Goal: Use online tool/utility

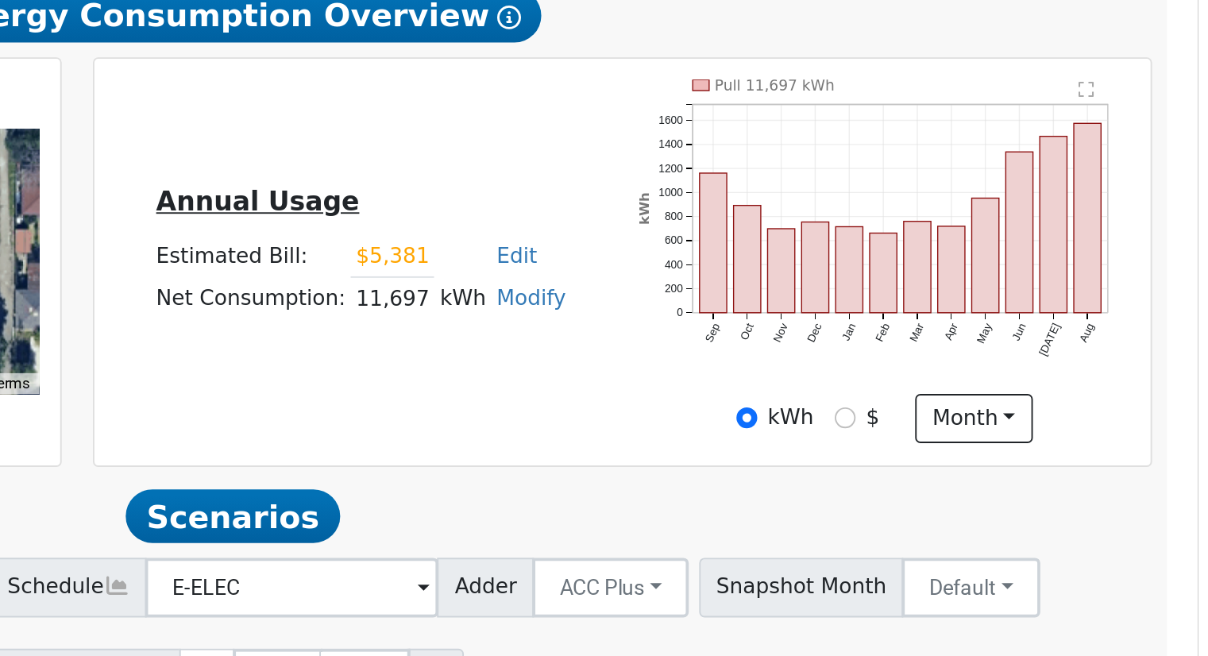
scroll to position [52, 0]
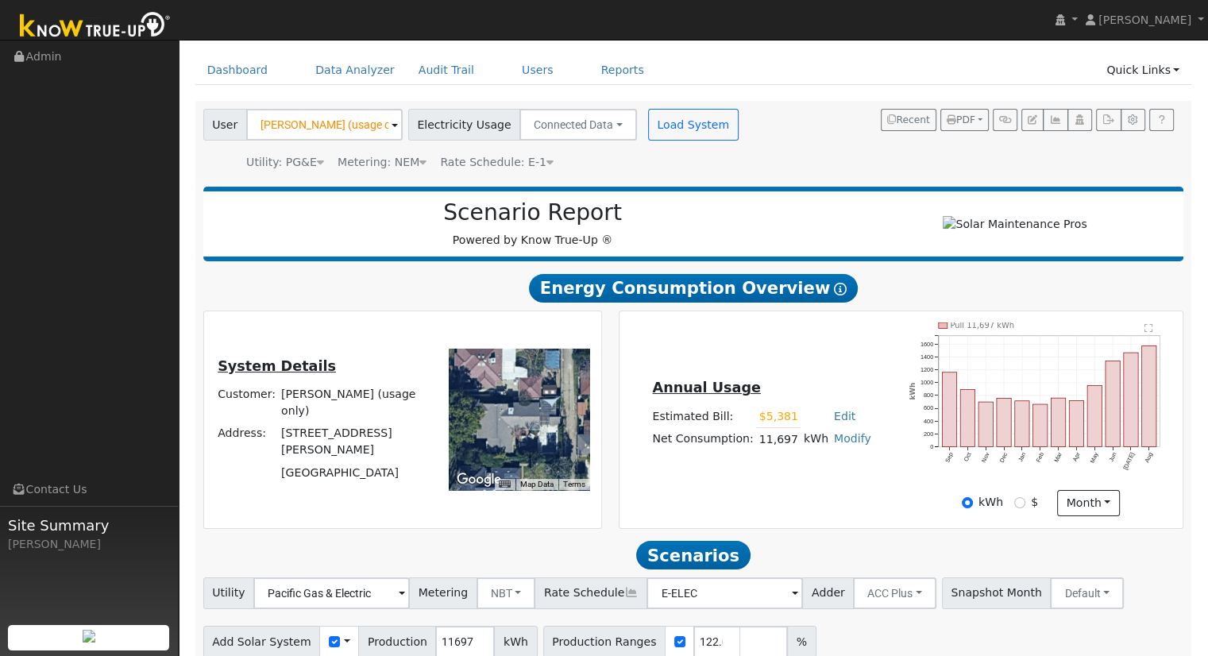
drag, startPoint x: 754, startPoint y: 446, endPoint x: 816, endPoint y: 446, distance: 61.9
click at [816, 446] on tr "Net Consumption: 11,697 kWh Modify Add Consumption Add Electric Vehicle Add Con…" at bounding box center [762, 439] width 224 height 23
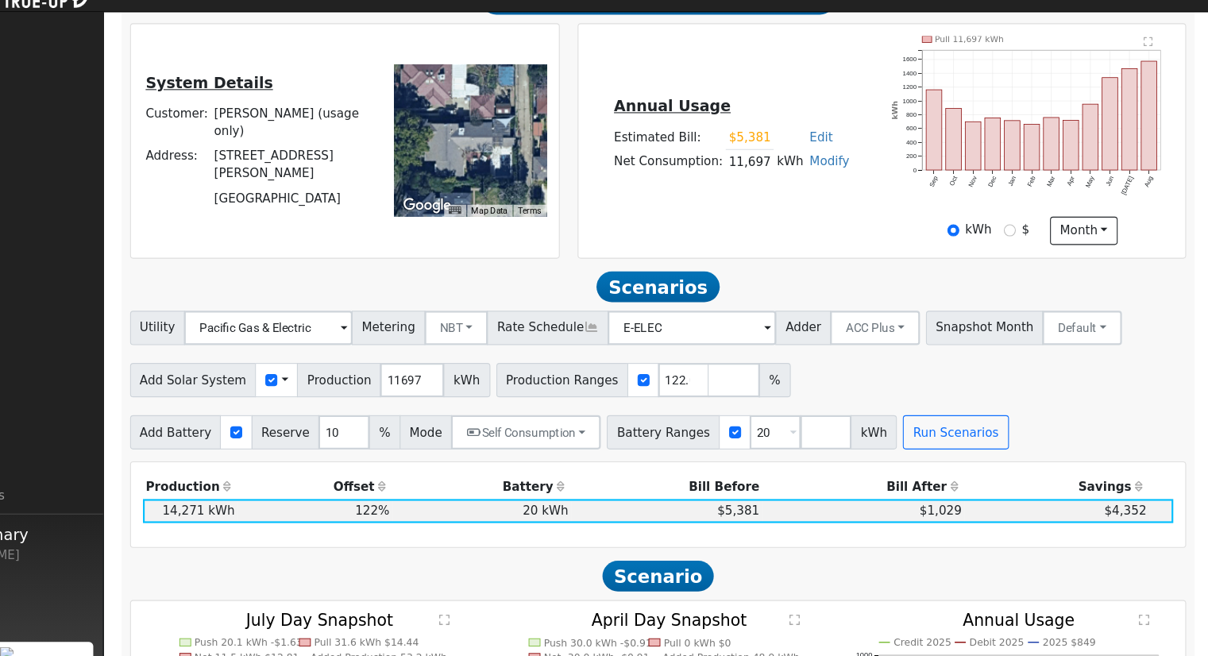
scroll to position [310, 0]
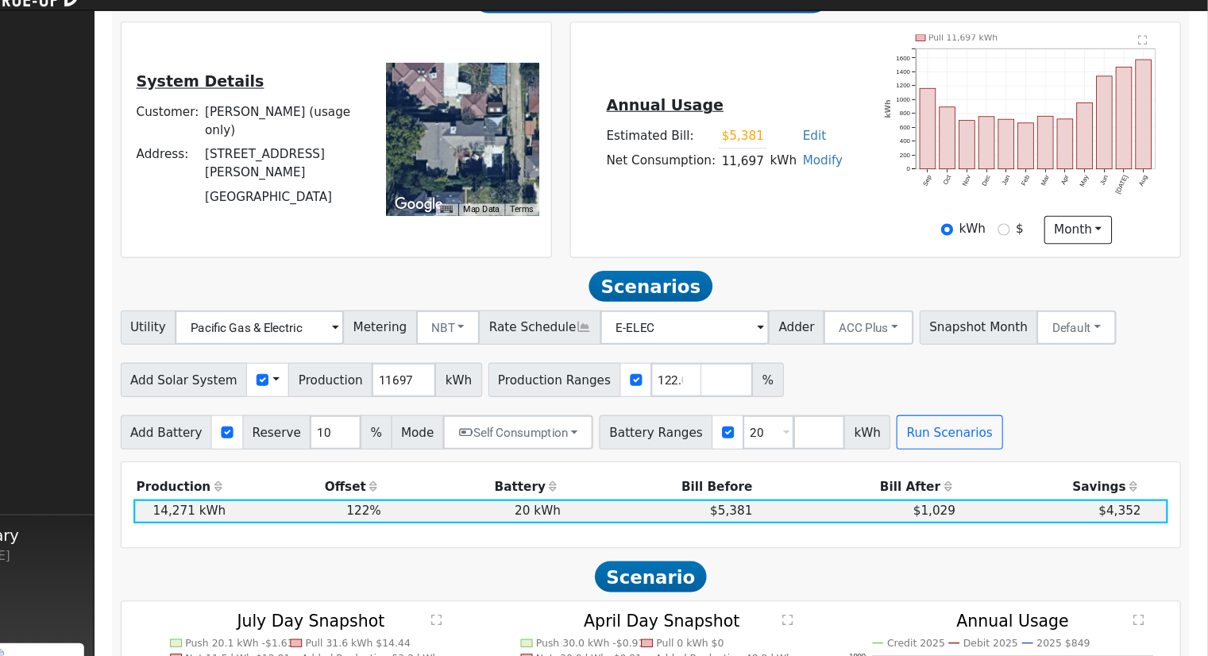
click at [693, 226] on div "Annual Usage Estimated Bill: $5,381 Edit Estimated Bill $ 5381 Annual Net Consu…" at bounding box center [901, 160] width 558 height 194
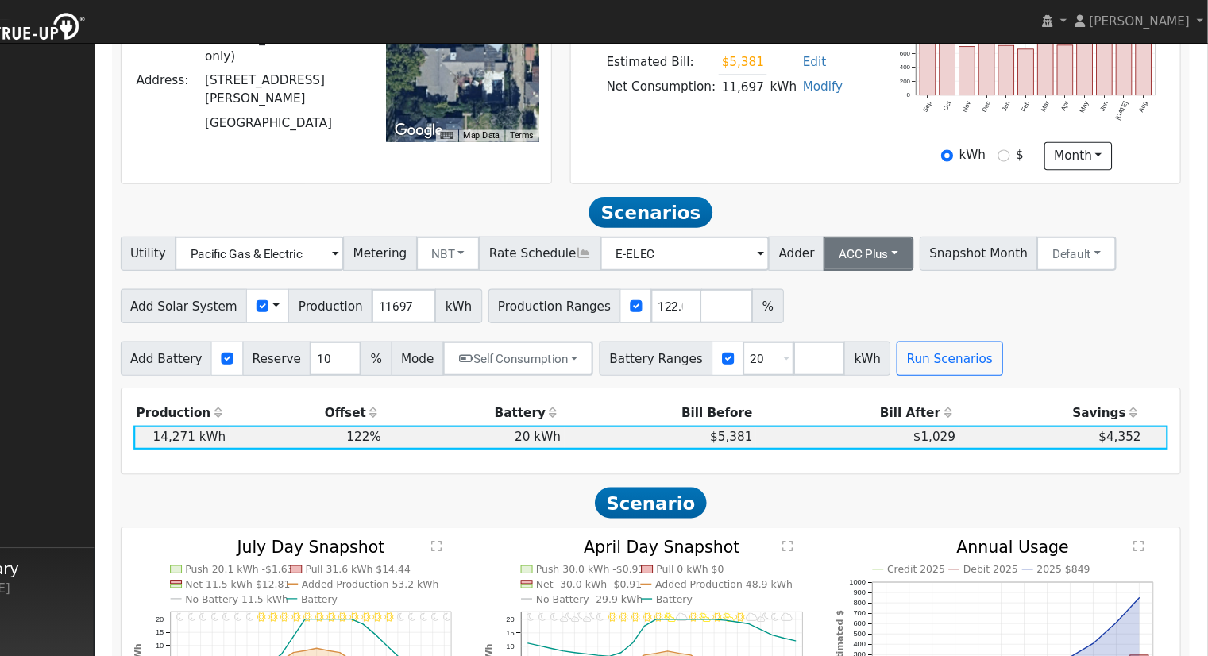
scroll to position [410, 0]
click at [879, 234] on button "ACC Plus" at bounding box center [894, 235] width 83 height 32
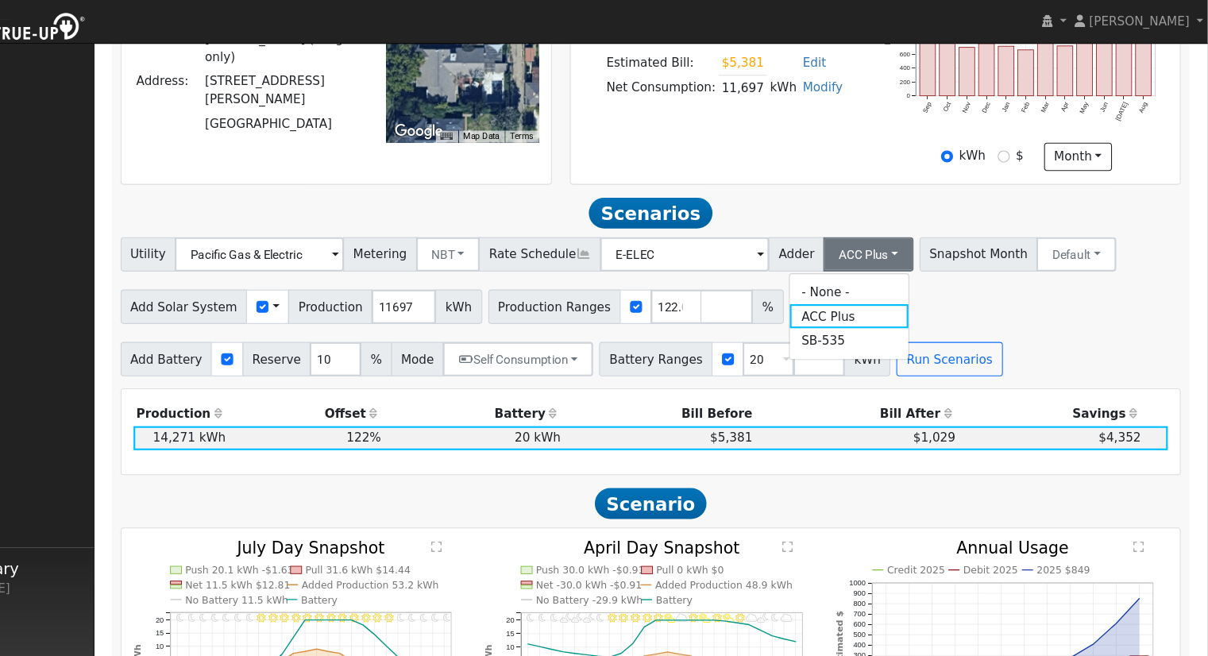
drag, startPoint x: 887, startPoint y: 316, endPoint x: 895, endPoint y: 318, distance: 8.3
click at [889, 317] on link "SB-535" at bounding box center [877, 314] width 110 height 22
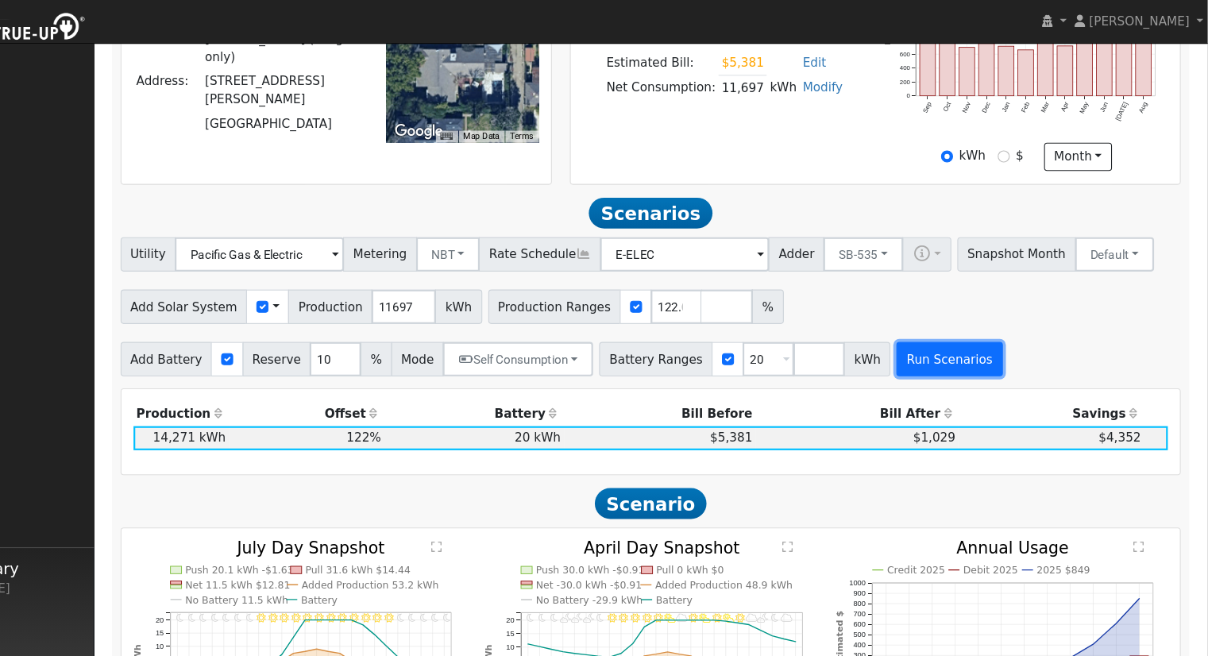
click at [929, 332] on button "Run Scenarios" at bounding box center [969, 332] width 98 height 32
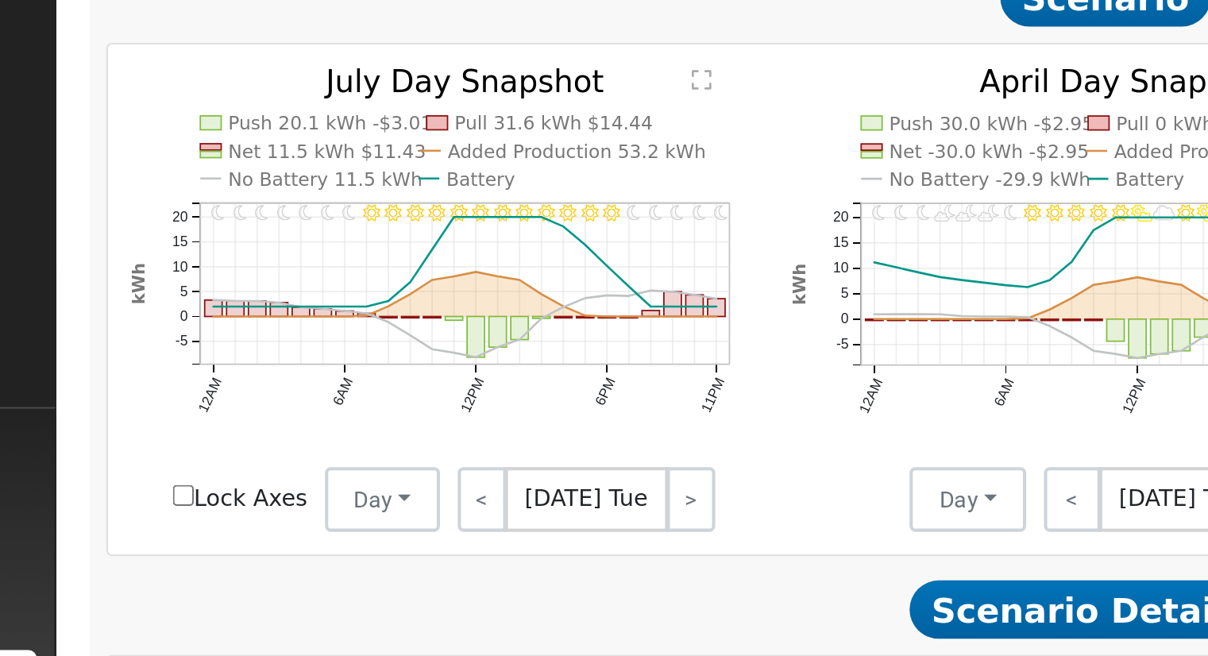
scroll to position [570, 0]
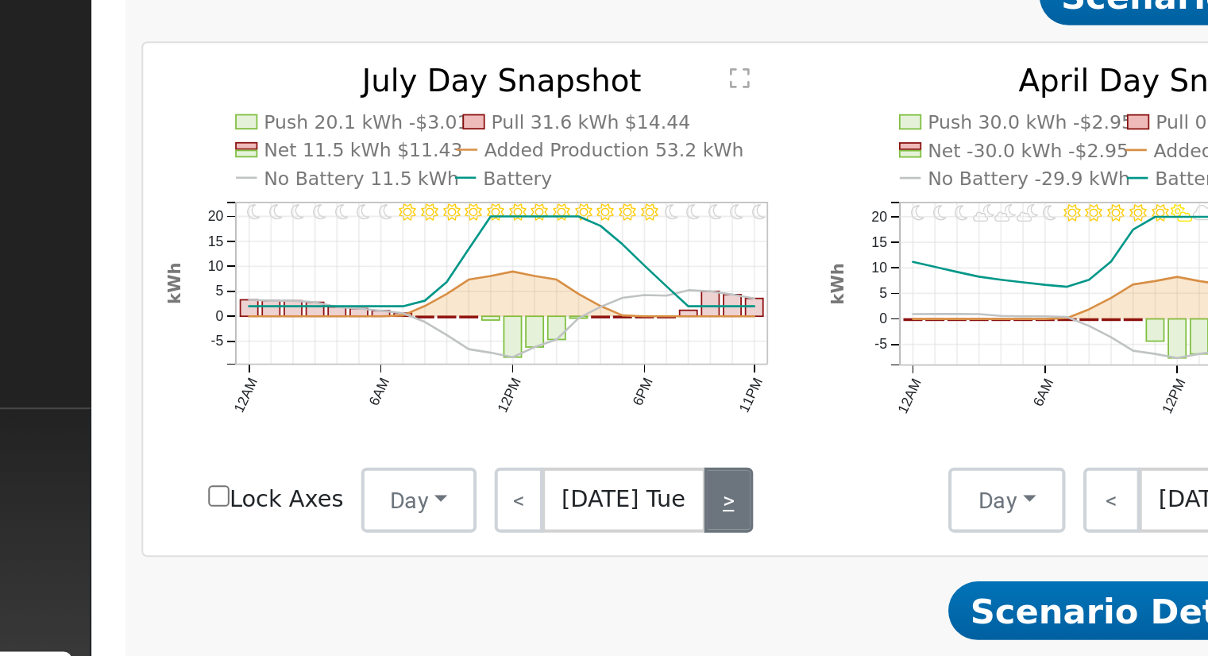
click at [488, 553] on link ">" at bounding box center [490, 551] width 24 height 32
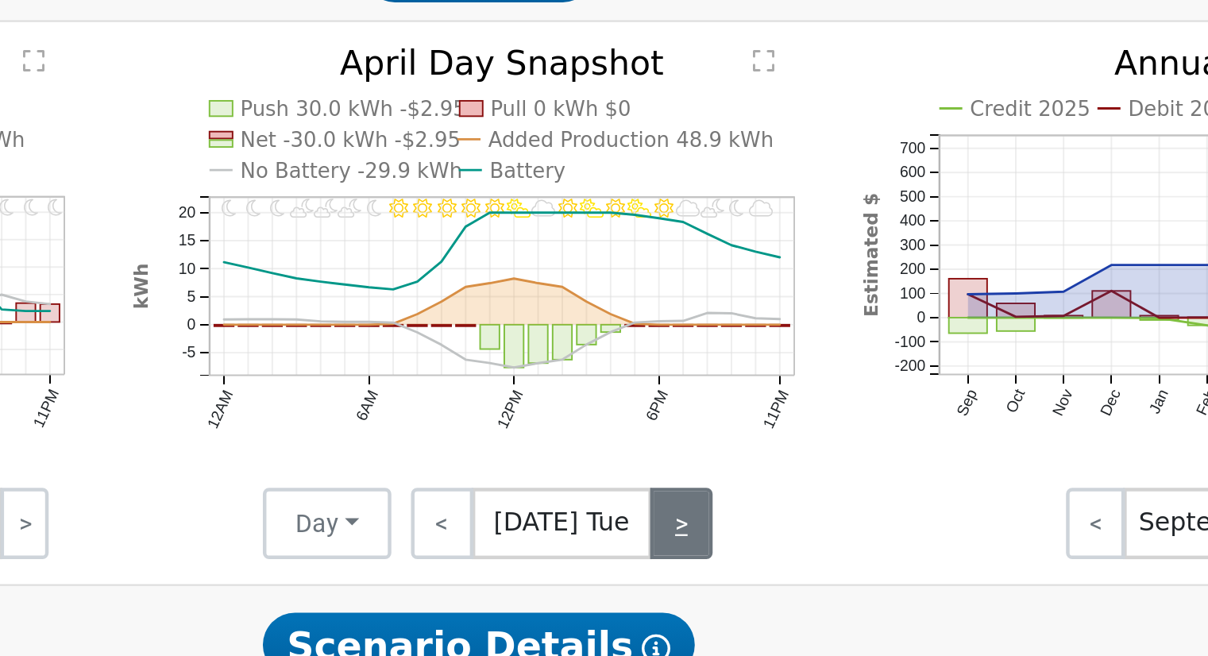
click at [790, 550] on link ">" at bounding box center [783, 551] width 28 height 32
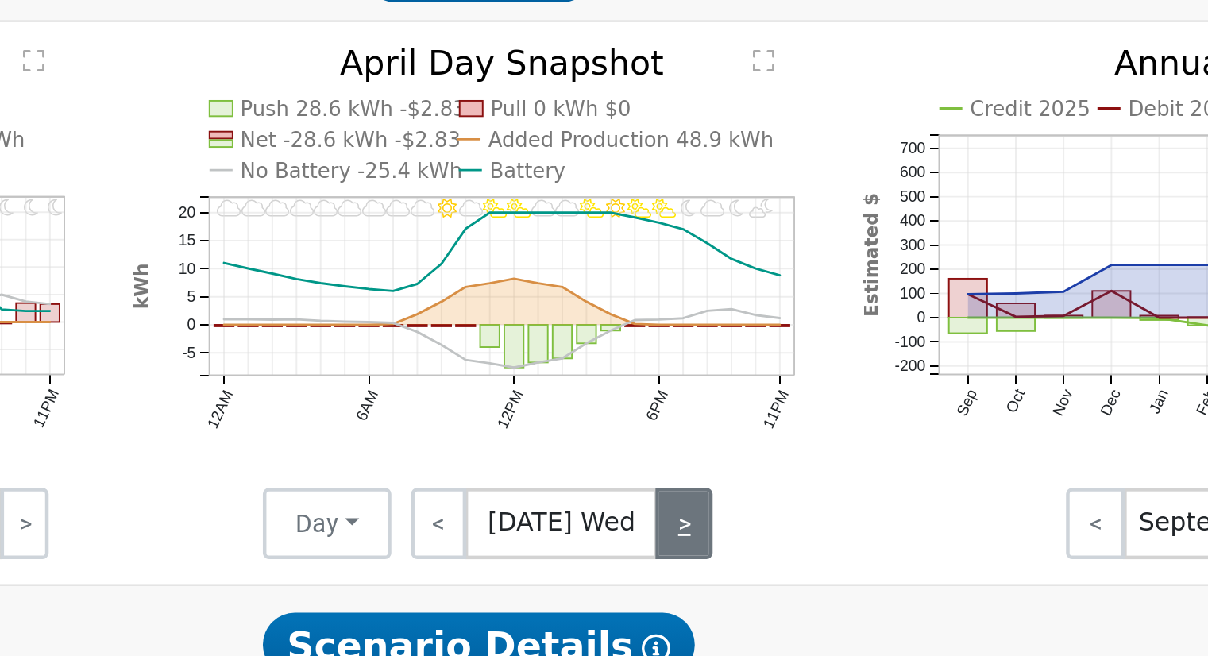
click at [785, 556] on link ">" at bounding box center [784, 551] width 25 height 32
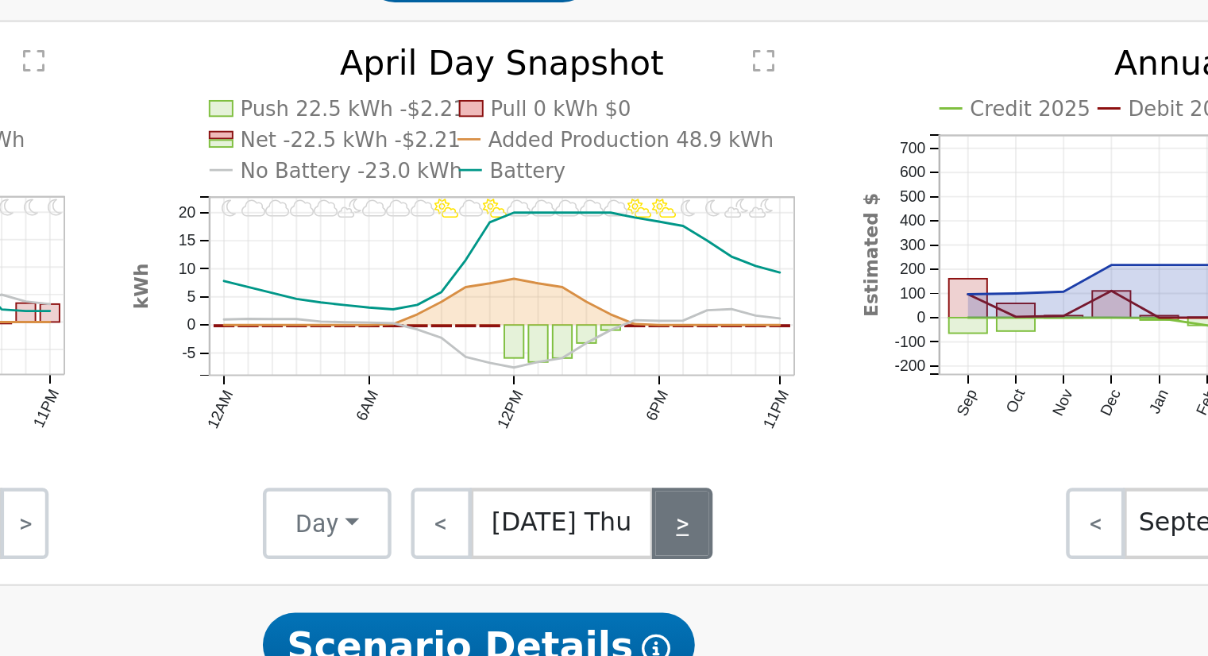
click at [776, 556] on link ">" at bounding box center [783, 551] width 27 height 32
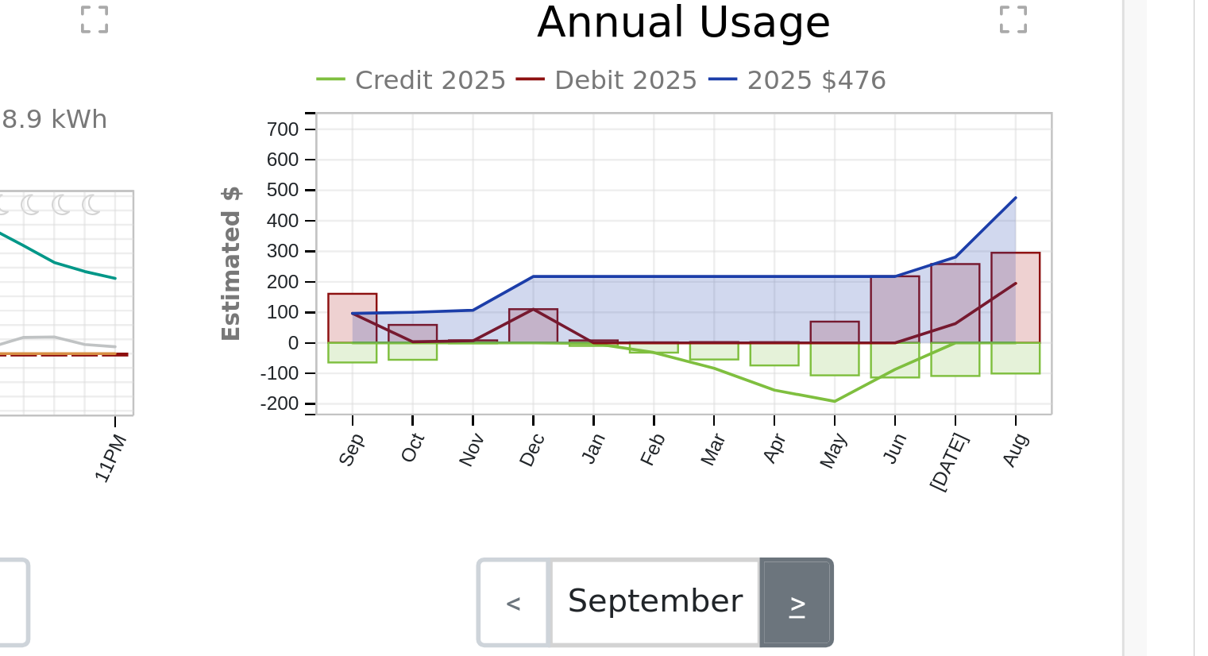
click at [1072, 555] on link ">" at bounding box center [1068, 551] width 26 height 32
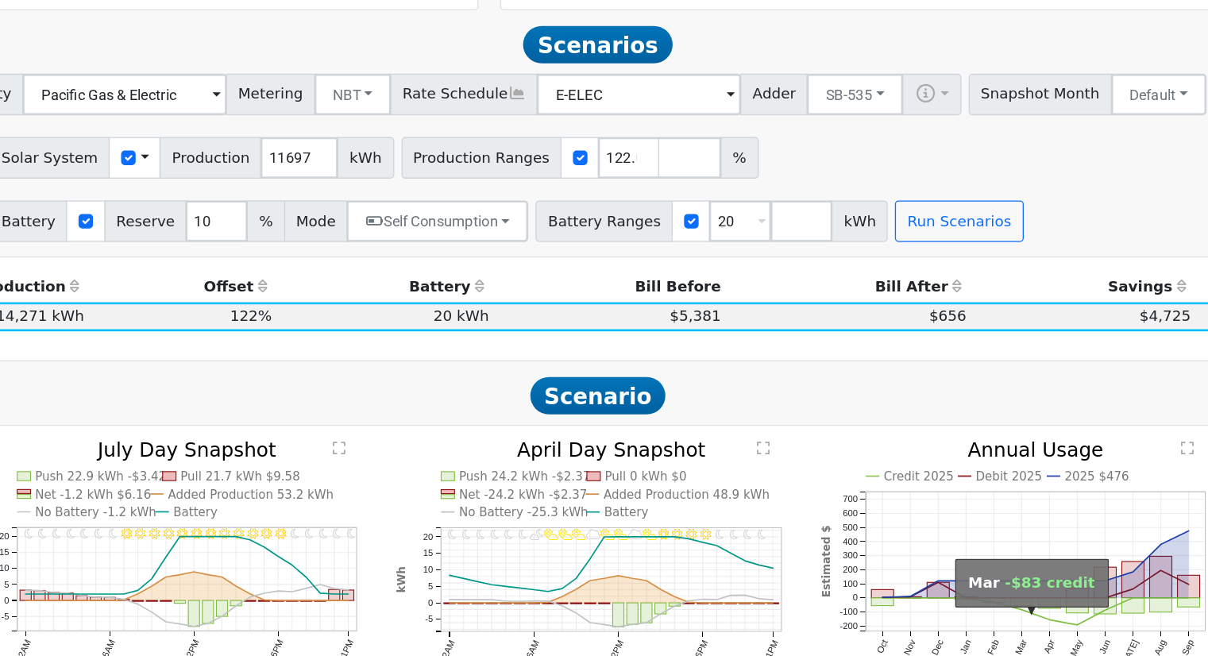
scroll to position [515, 0]
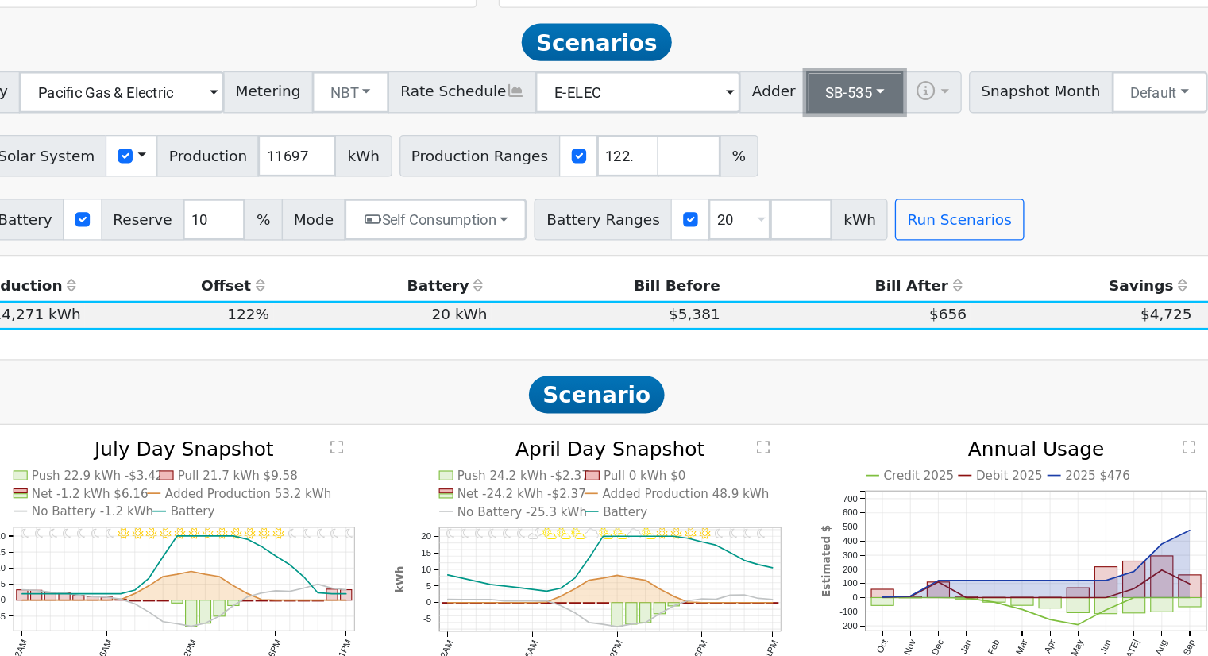
click at [871, 130] on button "SB-535" at bounding box center [890, 130] width 74 height 32
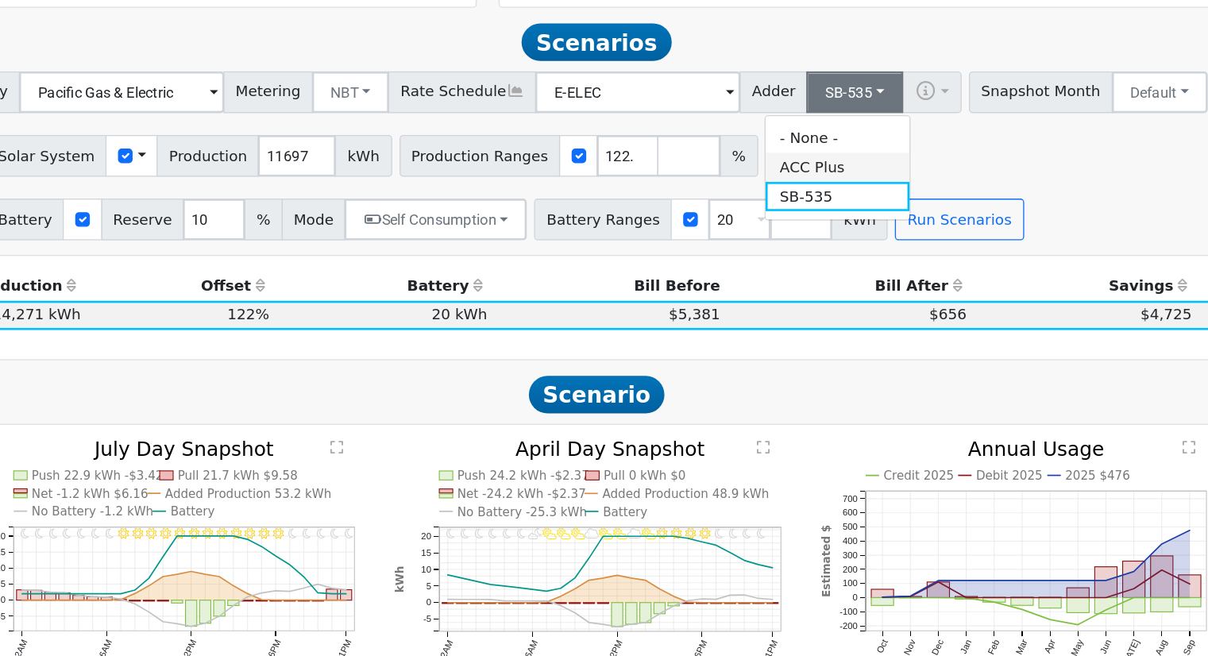
click at [865, 194] on link "ACC Plus" at bounding box center [877, 187] width 110 height 22
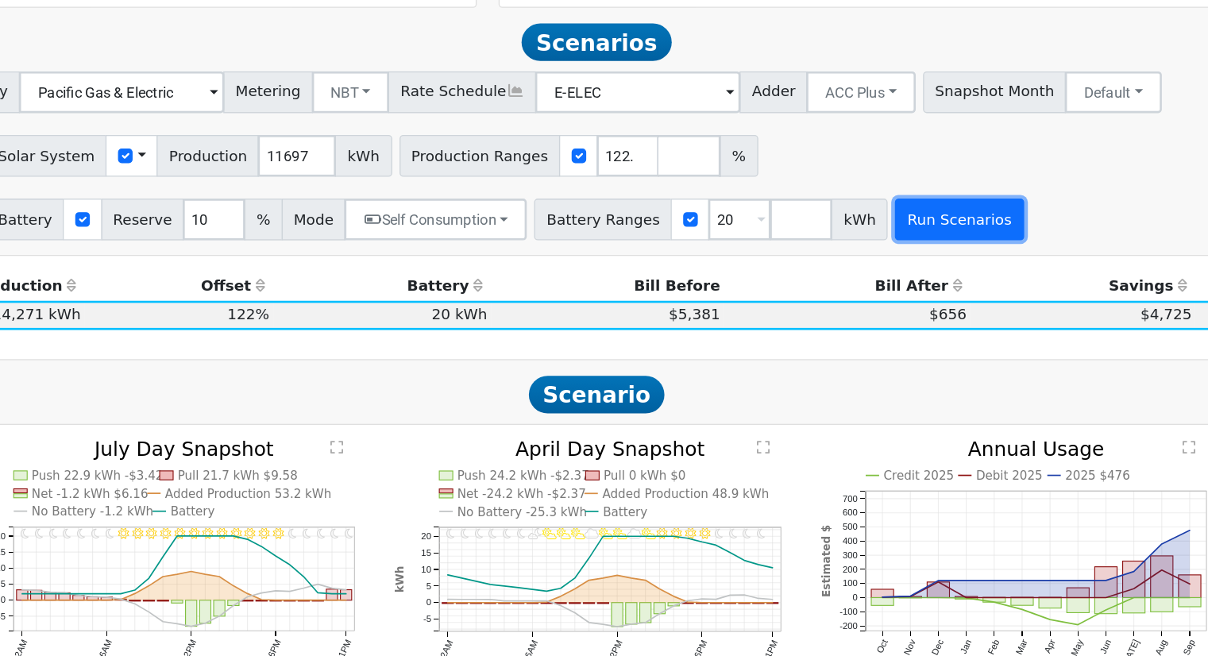
click at [942, 230] on button "Run Scenarios" at bounding box center [969, 227] width 98 height 32
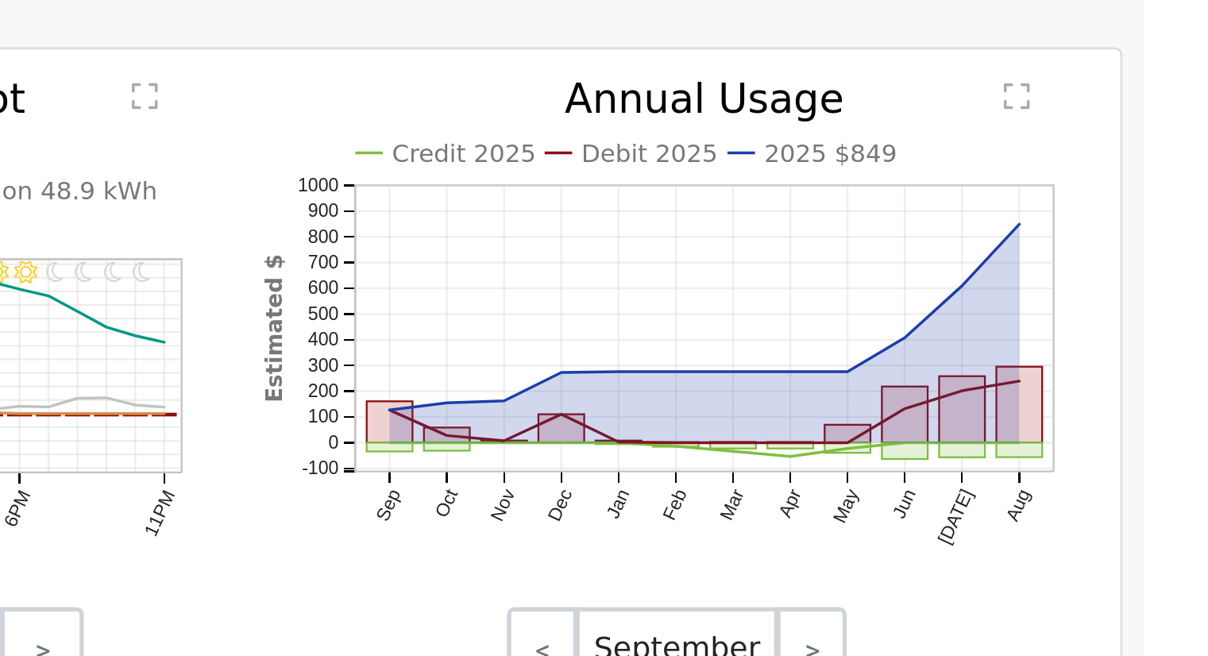
scroll to position [575, 0]
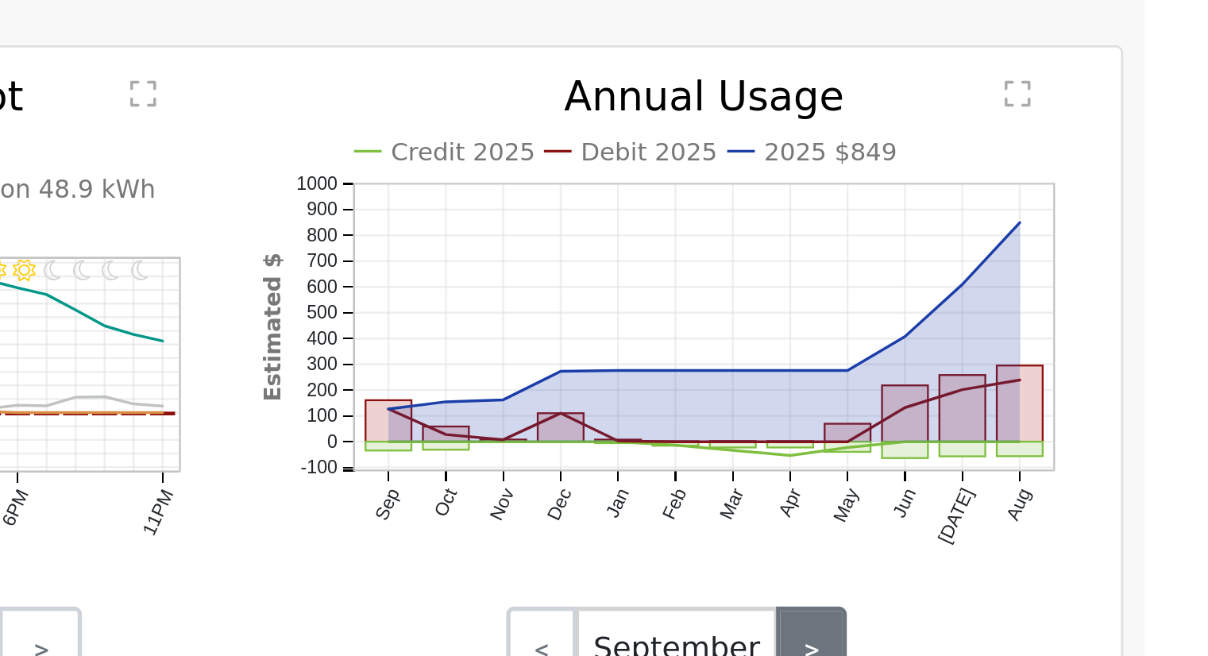
click at [1065, 542] on link ">" at bounding box center [1068, 546] width 26 height 32
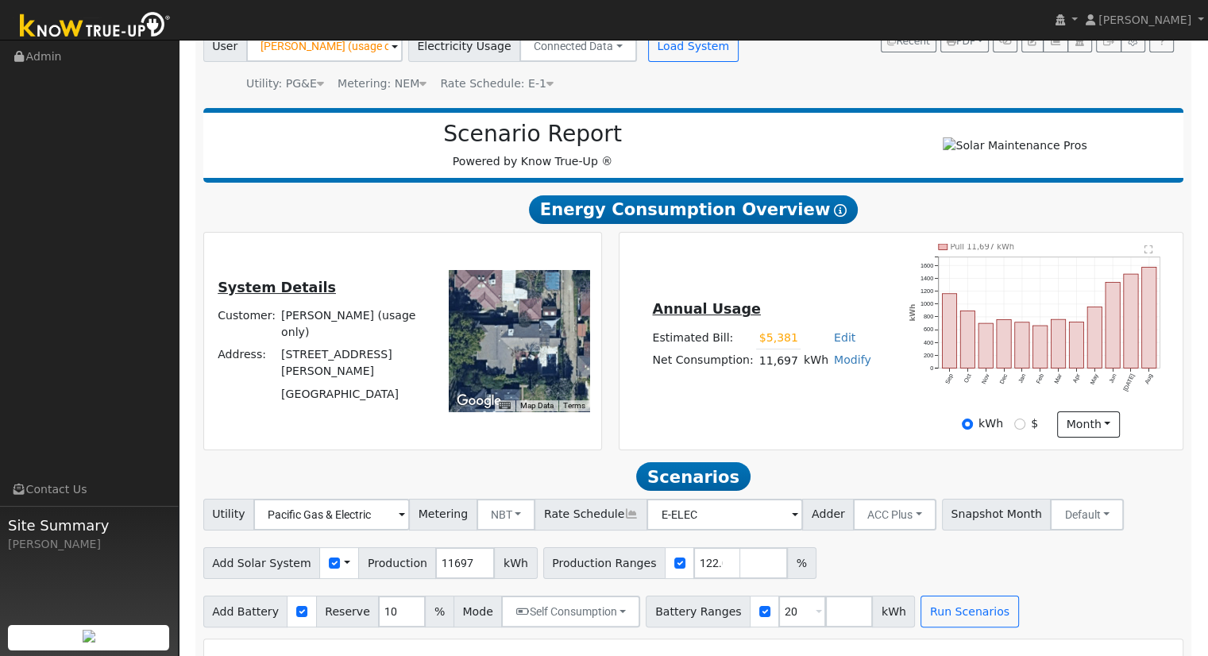
scroll to position [0, 0]
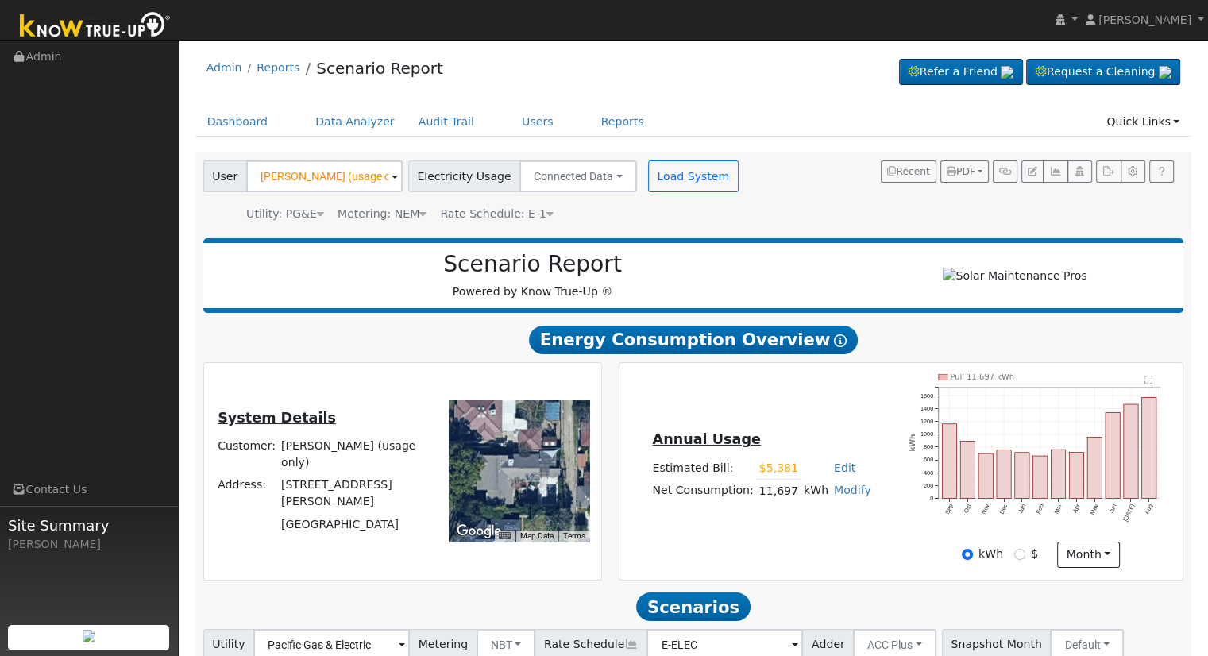
click at [516, 76] on div "Admin Reports Scenario Report Refer a Friend Request a Cleaning" at bounding box center [693, 72] width 997 height 48
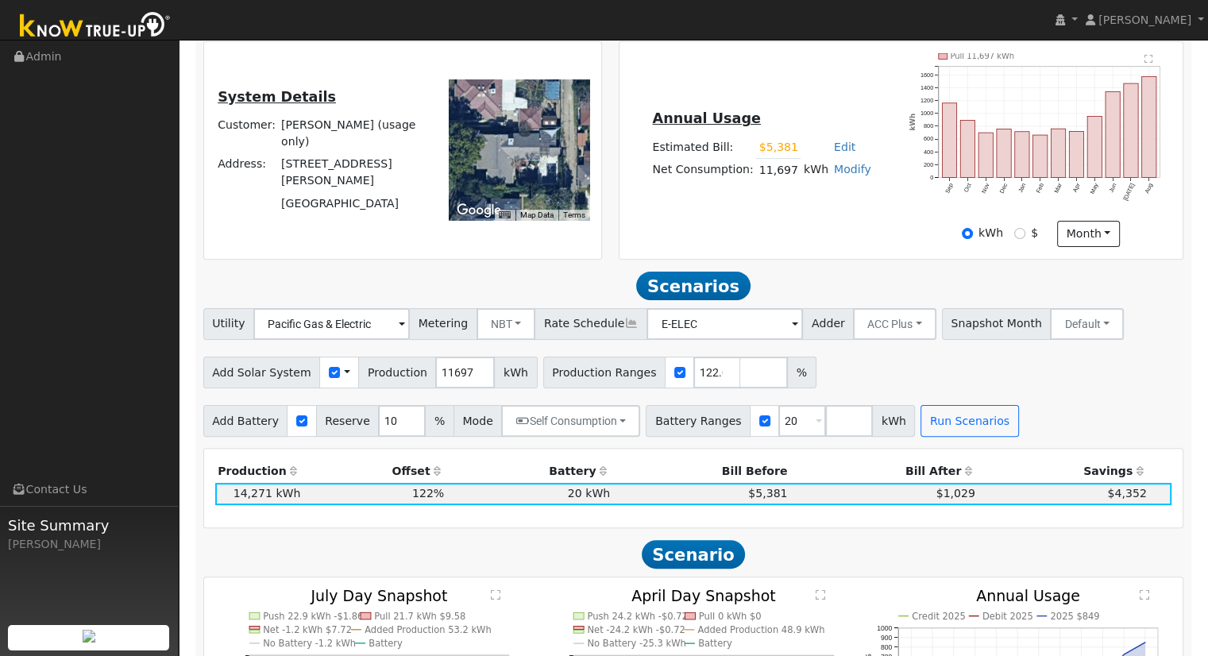
scroll to position [79, 0]
